Goal: Task Accomplishment & Management: Complete application form

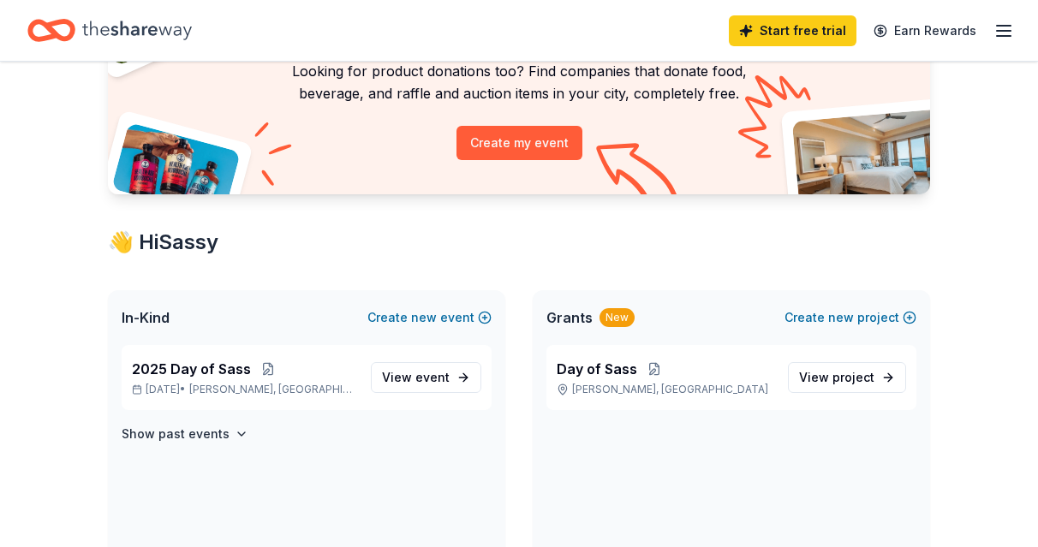
scroll to position [152, 0]
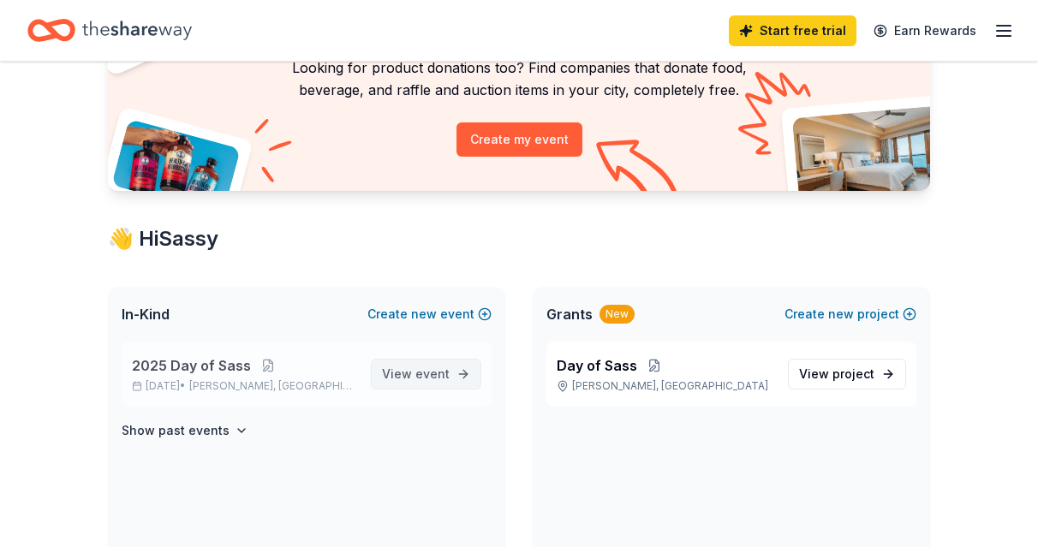
click at [428, 373] on span "event" at bounding box center [432, 374] width 34 height 15
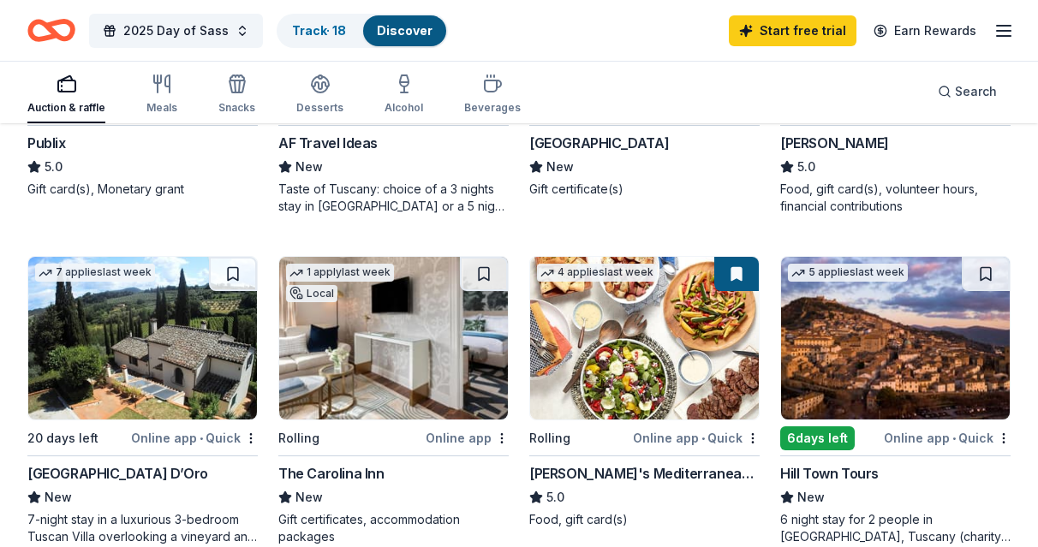
scroll to position [546, 0]
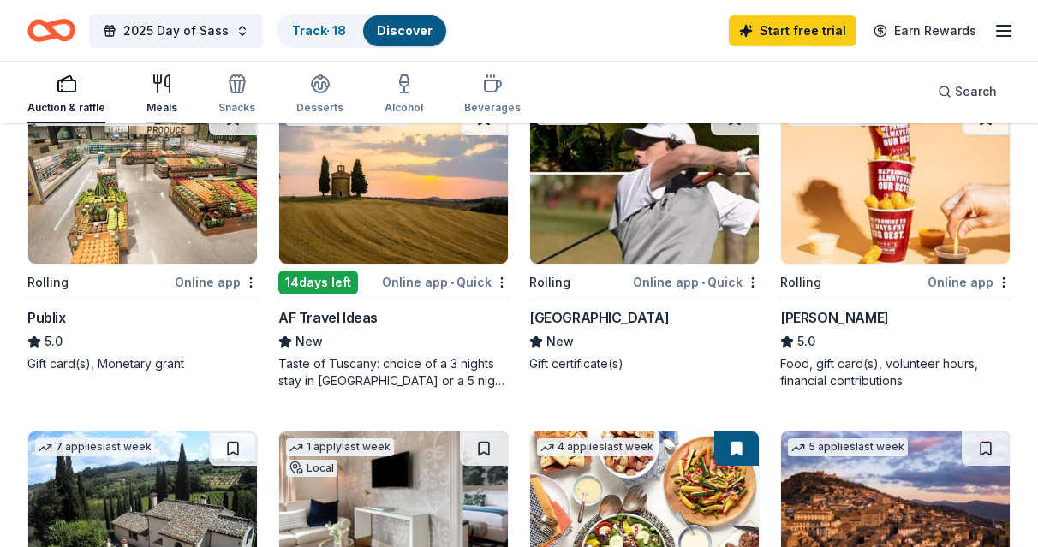
click at [170, 75] on icon "button" at bounding box center [162, 84] width 21 height 21
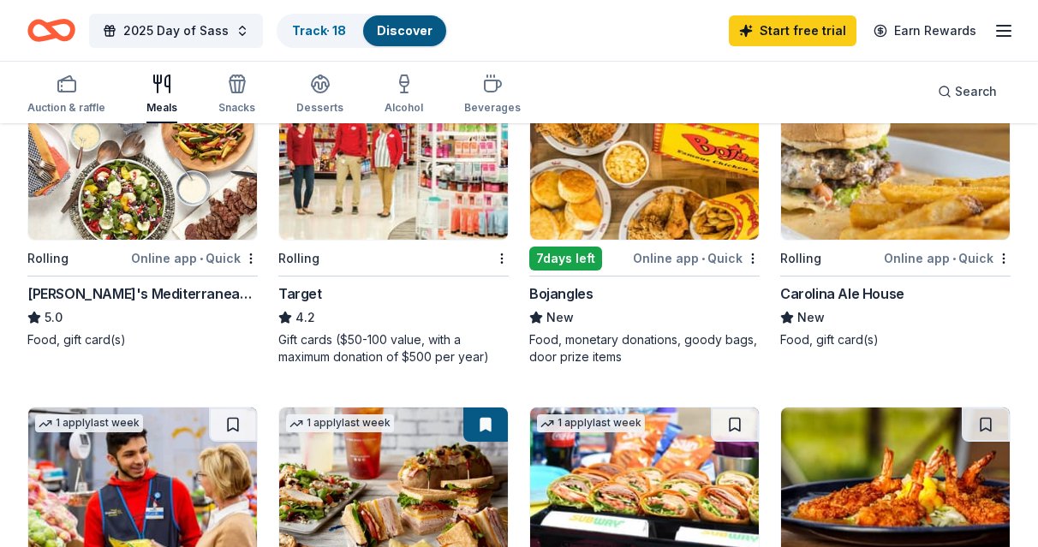
scroll to position [571, 0]
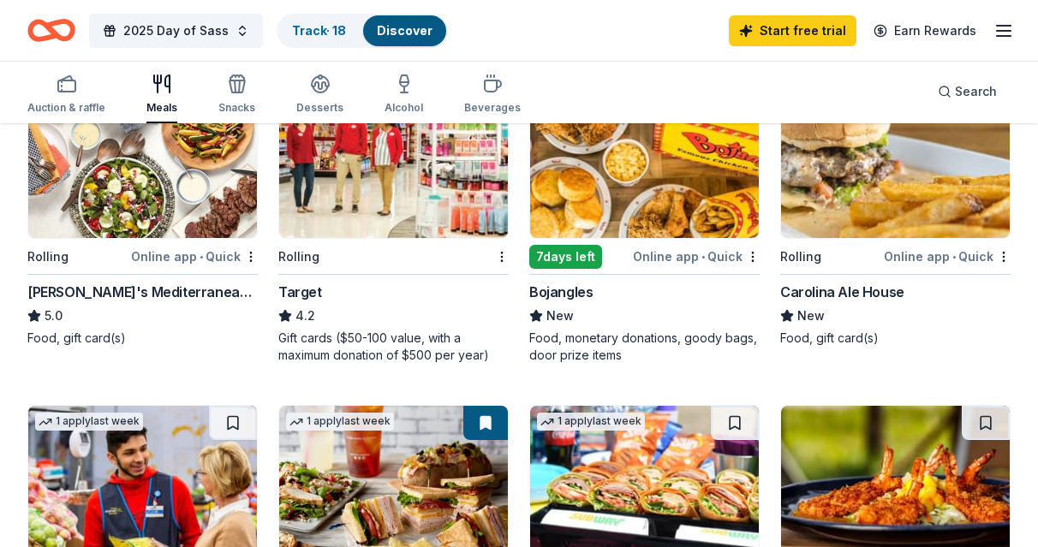
click at [347, 319] on div "4.2" at bounding box center [393, 316] width 230 height 21
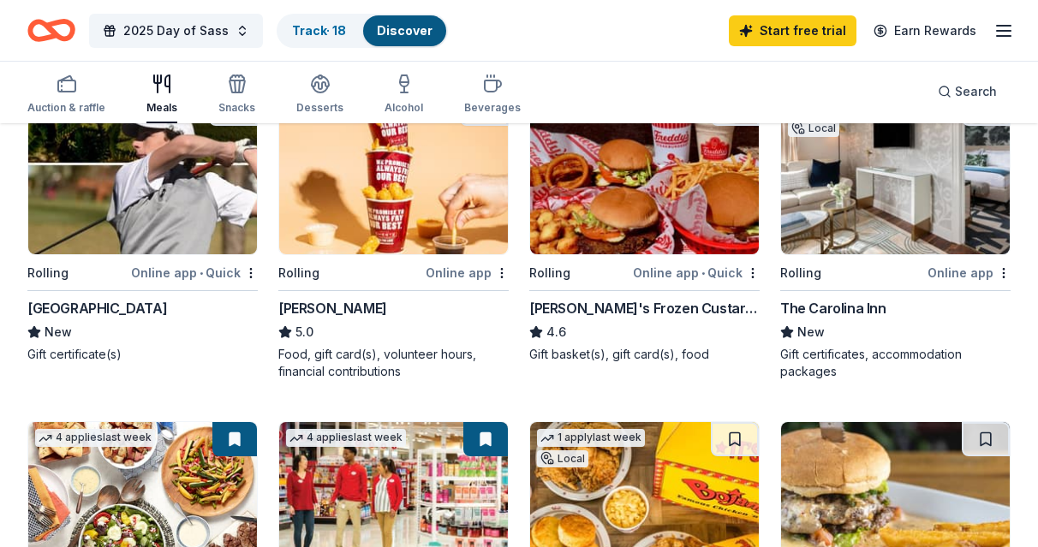
scroll to position [201, 0]
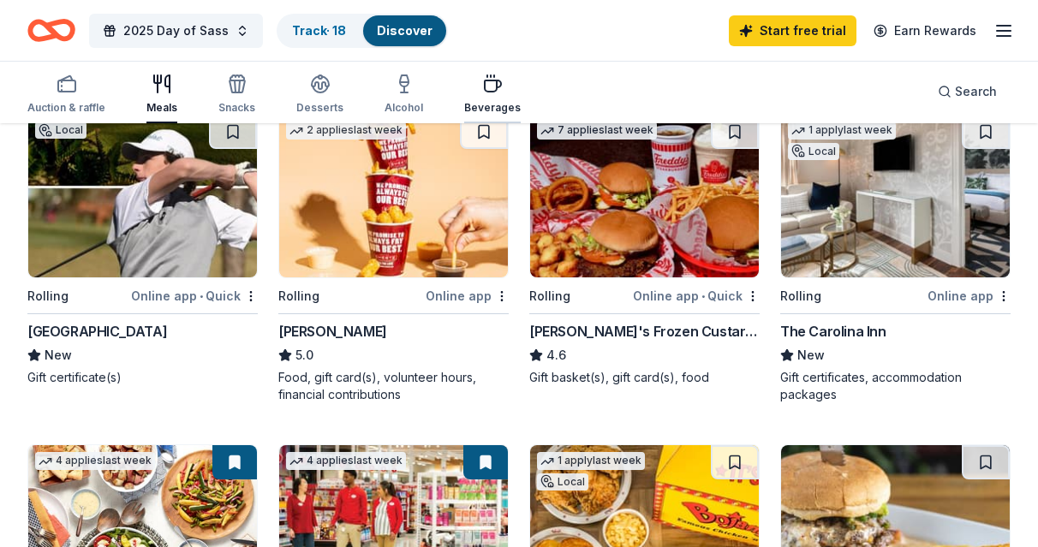
click at [487, 93] on icon "button" at bounding box center [492, 84] width 21 height 21
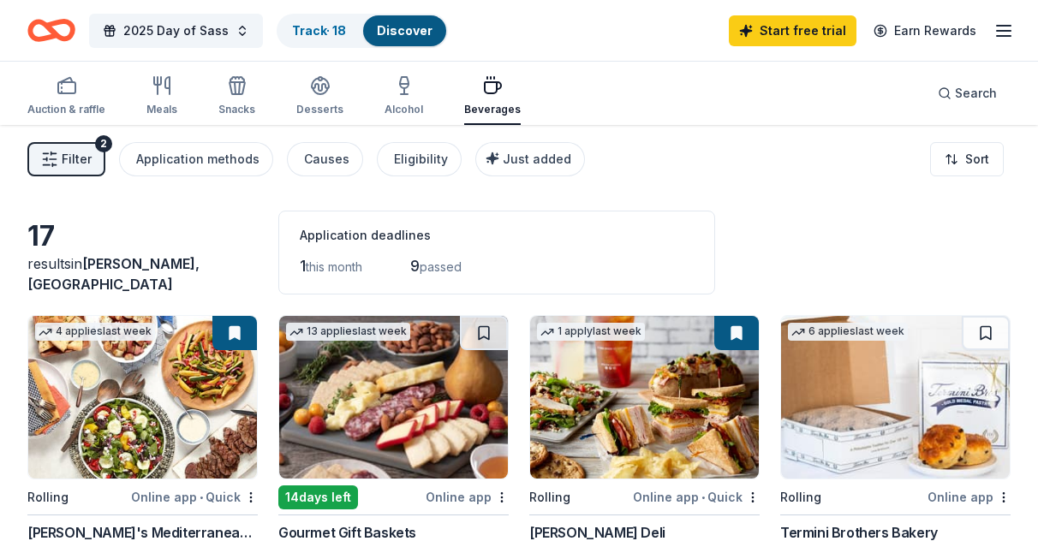
click at [396, 34] on link "Discover" at bounding box center [405, 30] width 56 height 15
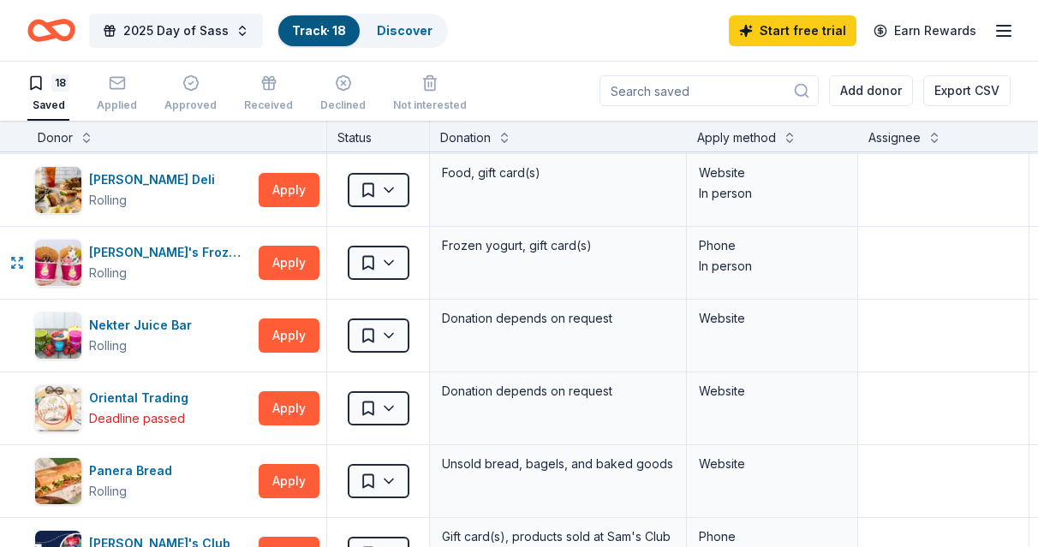
scroll to position [668, 0]
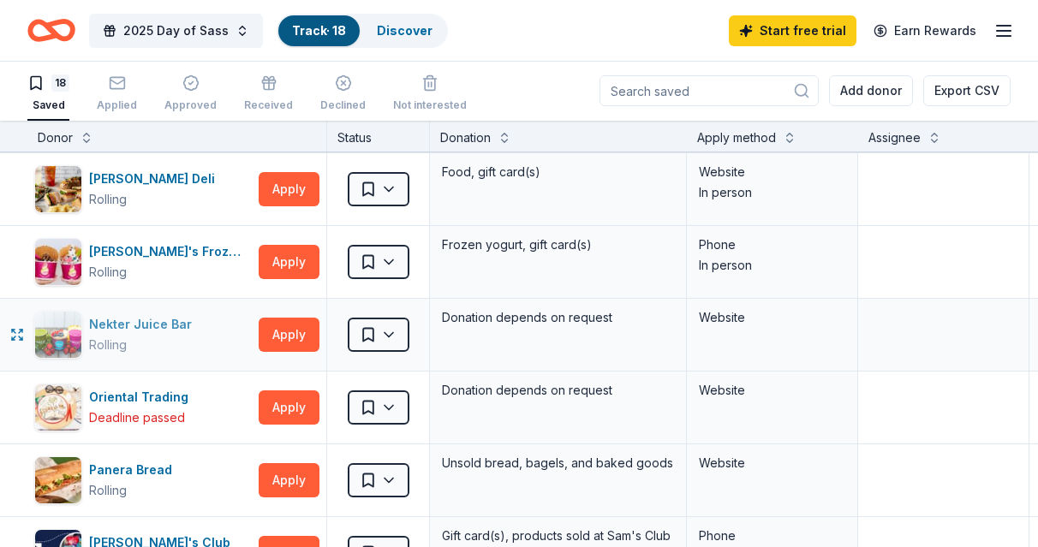
click at [166, 324] on div "Nekter Juice Bar" at bounding box center [144, 324] width 110 height 21
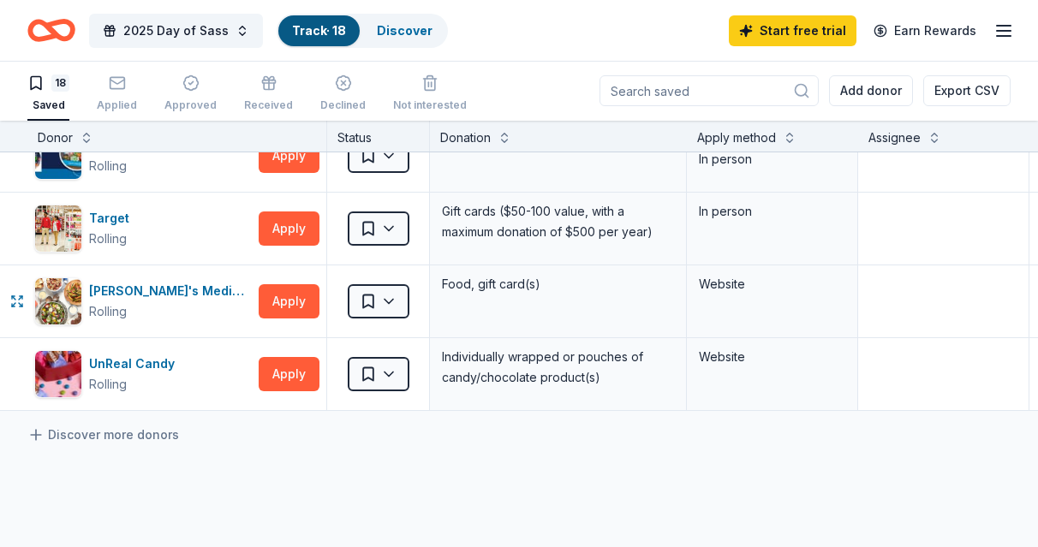
scroll to position [1076, 0]
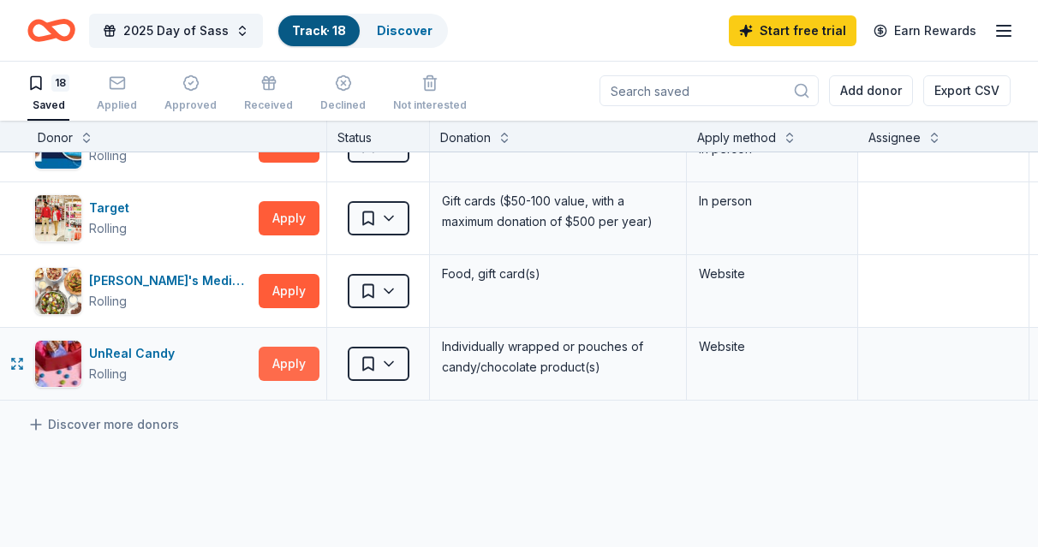
click at [295, 366] on button "Apply" at bounding box center [289, 364] width 61 height 34
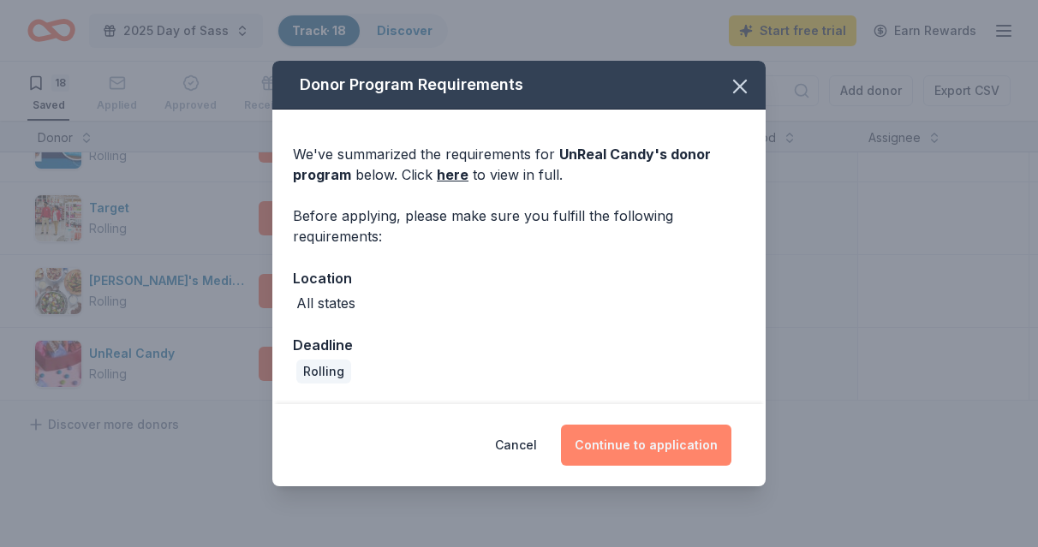
click at [682, 445] on button "Continue to application" at bounding box center [646, 445] width 170 height 41
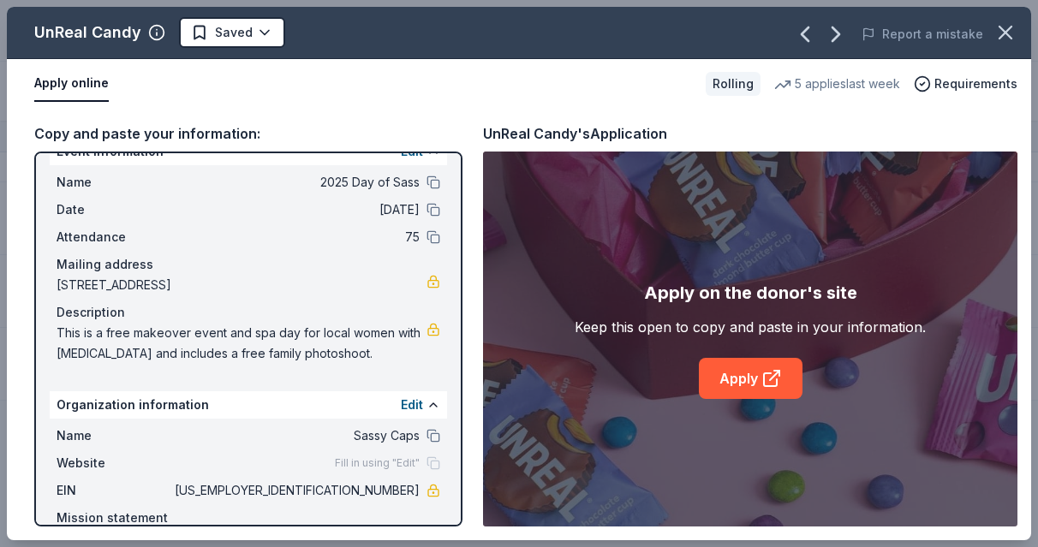
scroll to position [0, 0]
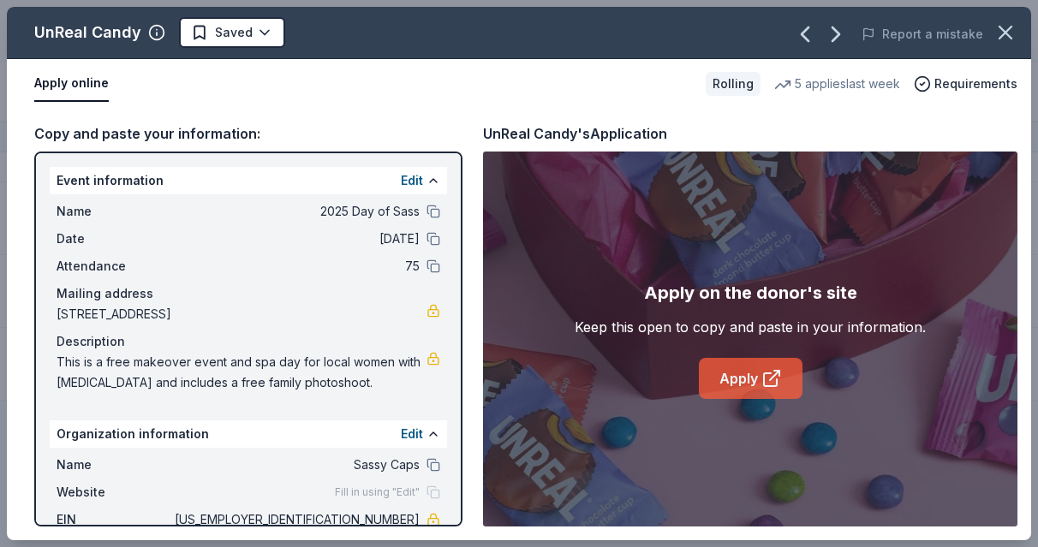
click at [742, 376] on link "Apply" at bounding box center [751, 378] width 104 height 41
drag, startPoint x: 56, startPoint y: 356, endPoint x: 275, endPoint y: 381, distance: 220.7
click at [275, 381] on div "Name 2025 Day of Sass Date 10/07/25 Attendance 75 Mailing address 144 DOE RUN L…" at bounding box center [248, 297] width 397 height 206
drag, startPoint x: 339, startPoint y: 380, endPoint x: 164, endPoint y: 370, distance: 175.9
click at [164, 370] on span "This is a free makeover event and spa day for local women with cancer and inclu…" at bounding box center [242, 372] width 370 height 41
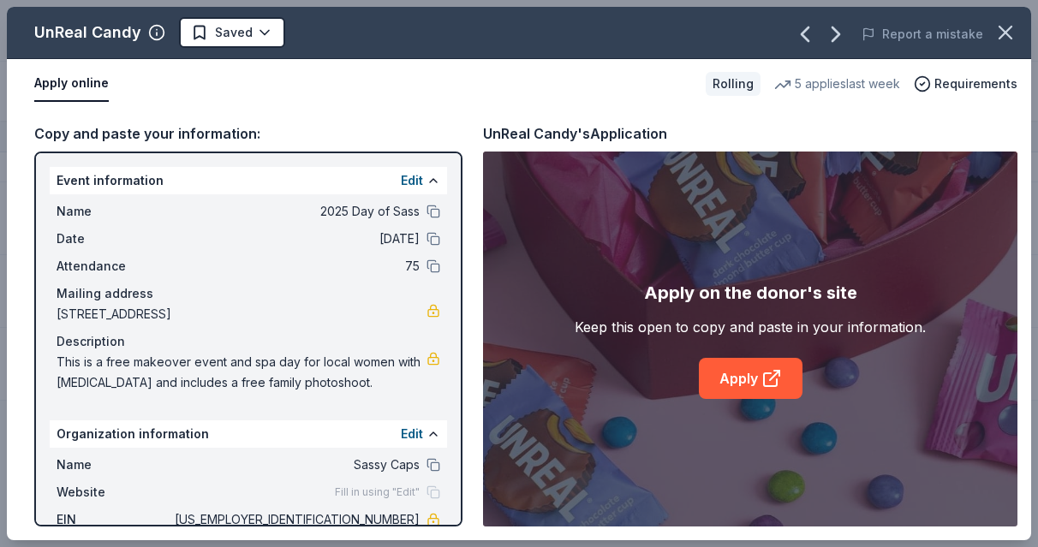
drag, startPoint x: 57, startPoint y: 359, endPoint x: 375, endPoint y: 392, distance: 320.4
click at [375, 392] on span "This is a free makeover event and spa day for local women with cancer and inclu…" at bounding box center [242, 372] width 370 height 41
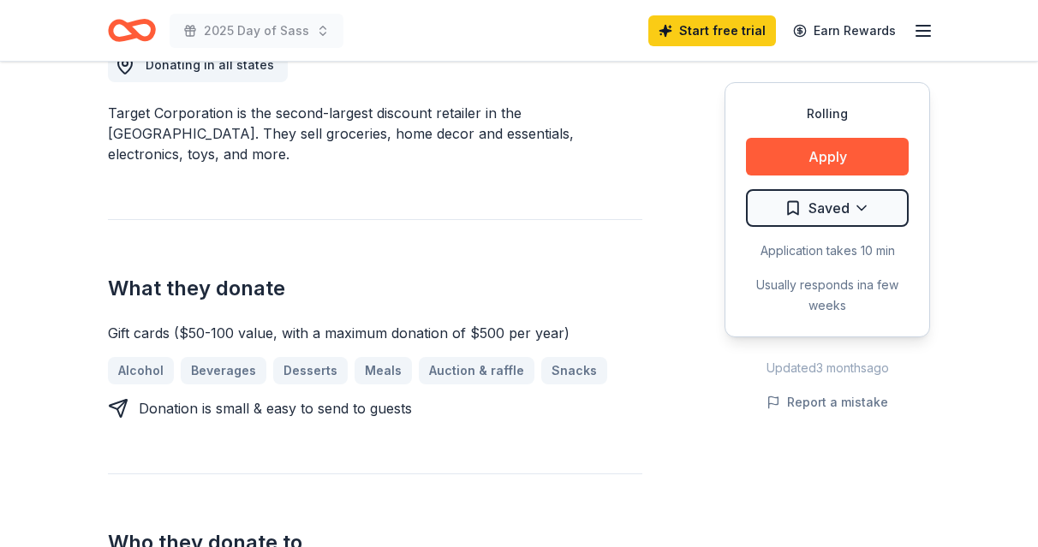
scroll to position [465, 0]
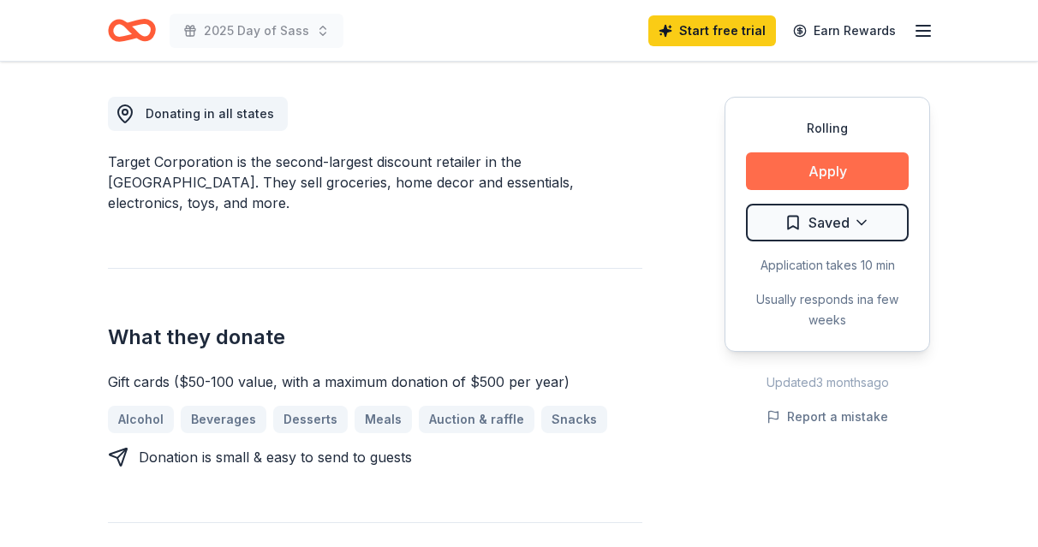
click at [844, 176] on button "Apply" at bounding box center [827, 171] width 163 height 38
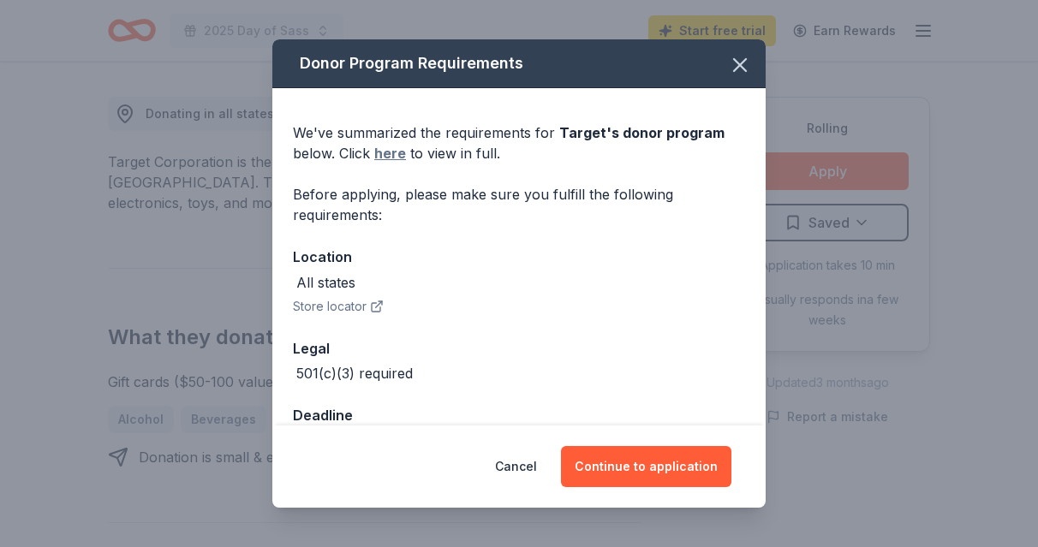
click at [396, 153] on link "here" at bounding box center [390, 153] width 32 height 21
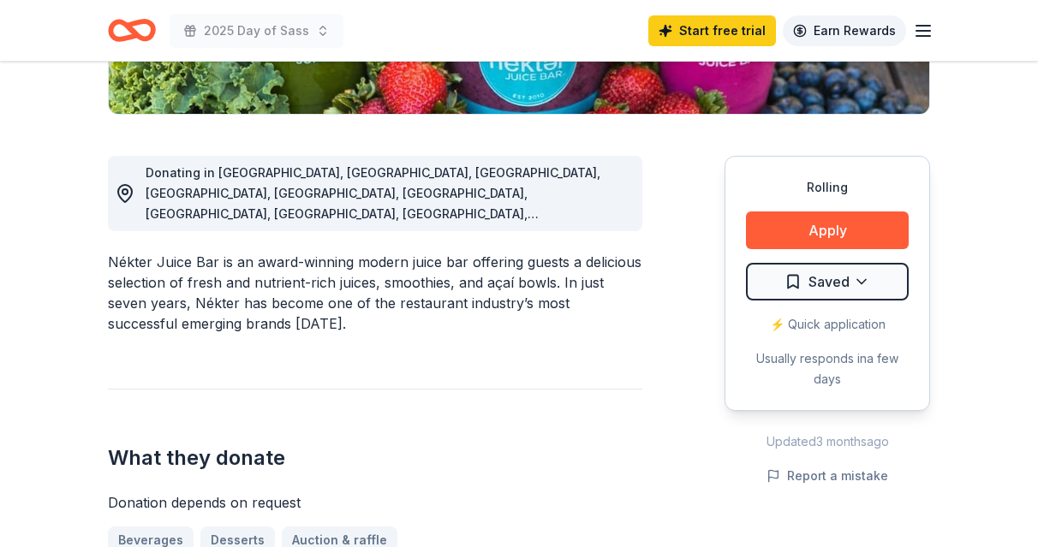
scroll to position [304, 0]
